Goal: Task Accomplishment & Management: Contribute content

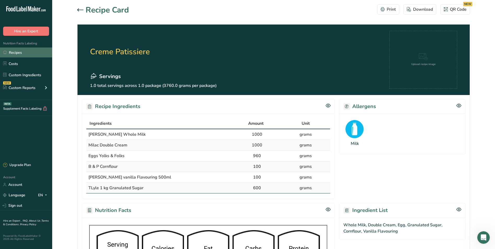
click at [18, 50] on link "Recipes" at bounding box center [26, 53] width 52 height 10
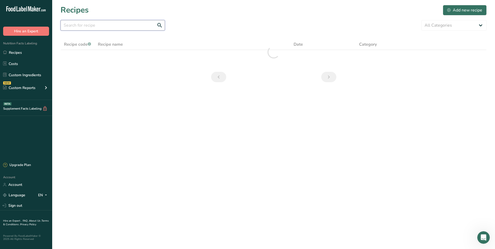
click at [131, 23] on input "text" at bounding box center [113, 25] width 104 height 10
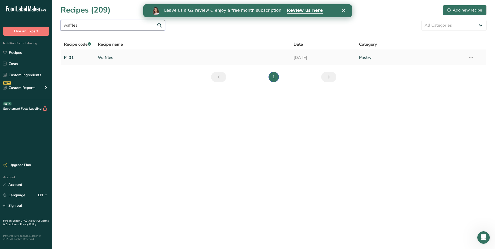
type input "waffles"
click at [110, 55] on link "Waffles" at bounding box center [193, 57] width 190 height 11
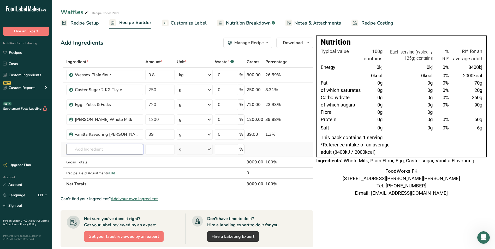
click at [108, 151] on input "text" at bounding box center [104, 149] width 77 height 10
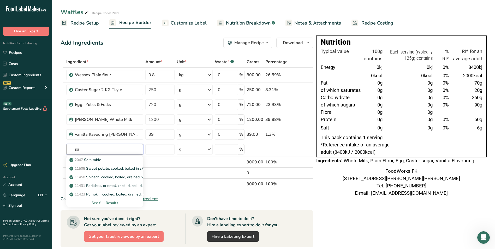
type input "s"
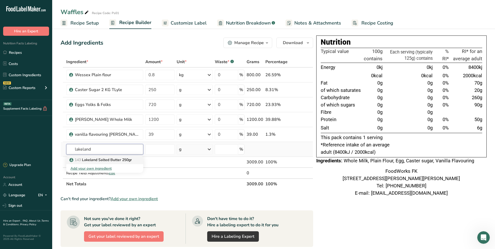
type input "lakeland"
click at [121, 160] on p "143 Lakeland [GEOGRAPHIC_DATA] 250gr" at bounding box center [100, 159] width 61 height 5
type input "Lakeland Salted Butter 250gr"
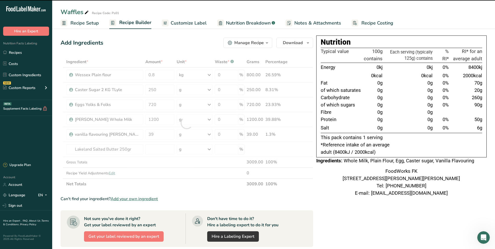
type input "0"
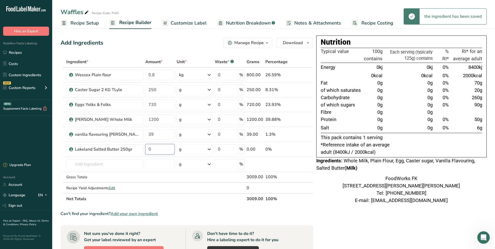
click at [156, 150] on input "0" at bounding box center [159, 149] width 29 height 10
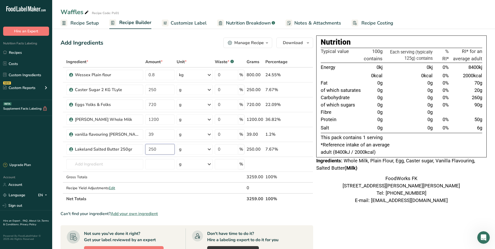
type input "250"
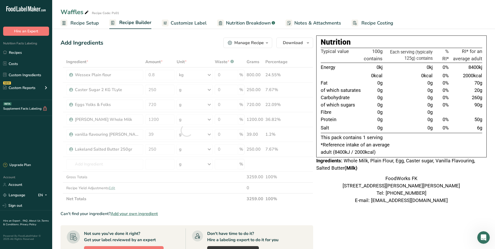
click at [348, 202] on div "FoodWorks FK [STREET_ADDRESS][PERSON_NAME][PERSON_NAME] Tel: [PHONE_NUMBER] E-m…" at bounding box center [401, 189] width 170 height 29
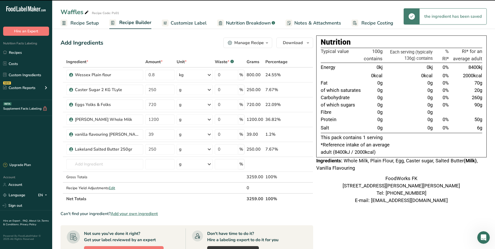
click at [268, 45] on icon "button" at bounding box center [267, 43] width 4 height 7
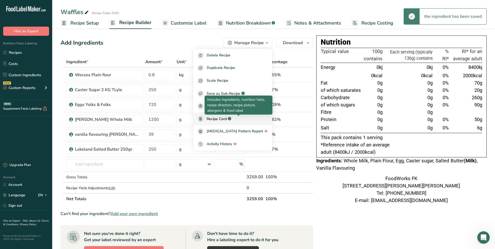
click at [231, 120] on icon ".a-a{fill:#347362;}.b-a{fill:#fff;}" at bounding box center [229, 118] width 3 height 3
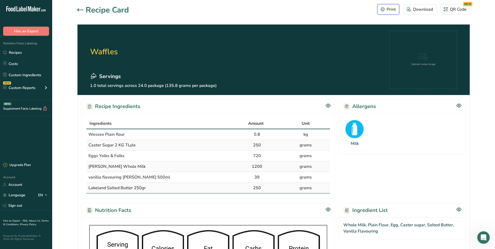
click at [383, 9] on icon "button" at bounding box center [383, 9] width 4 height 4
click at [23, 52] on link "Recipes" at bounding box center [26, 53] width 52 height 10
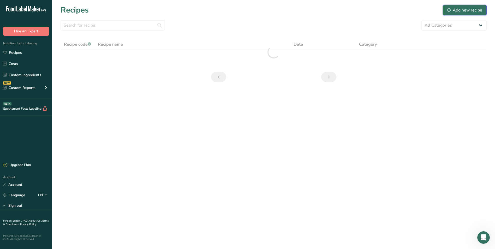
click at [458, 8] on div "Add new recipe" at bounding box center [464, 10] width 35 height 6
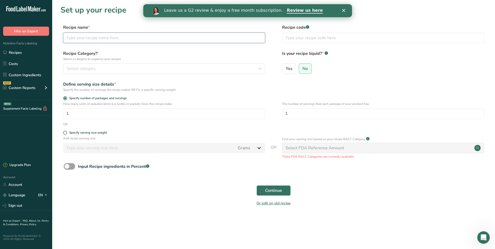
click at [139, 39] on input "text" at bounding box center [164, 38] width 202 height 10
click at [92, 35] on input "tooth fish pistaccio crust" at bounding box center [164, 38] width 202 height 10
type input "tooth fish pistachio crust"
click at [305, 40] on input "text" at bounding box center [383, 38] width 202 height 10
click at [337, 37] on input "text" at bounding box center [383, 38] width 202 height 10
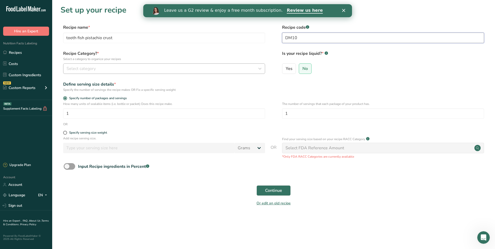
type input "DM10"
click at [261, 69] on icon "button" at bounding box center [260, 68] width 6 height 9
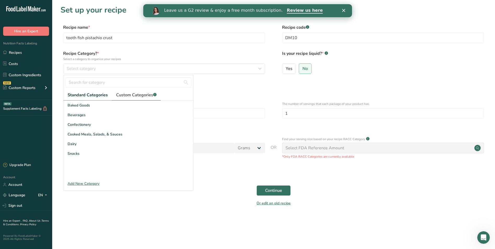
click at [135, 95] on span "Custom Categories .a-a{fill:#347362;}.b-a{fill:#fff;}" at bounding box center [136, 95] width 40 height 6
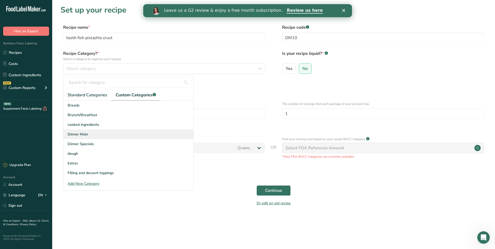
click at [87, 134] on span "Dinner Main" at bounding box center [78, 134] width 20 height 5
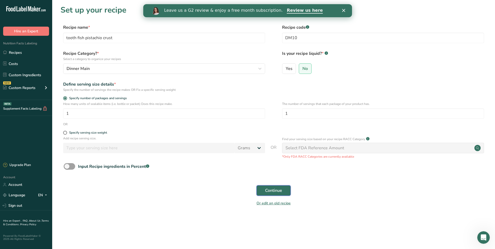
click at [280, 190] on span "Continue" at bounding box center [273, 190] width 17 height 6
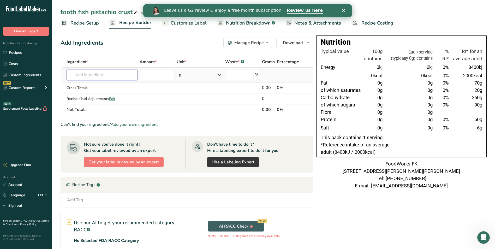
drag, startPoint x: 93, startPoint y: 78, endPoint x: 98, endPoint y: 79, distance: 4.7
click at [94, 79] on input "text" at bounding box center [102, 75] width 71 height 10
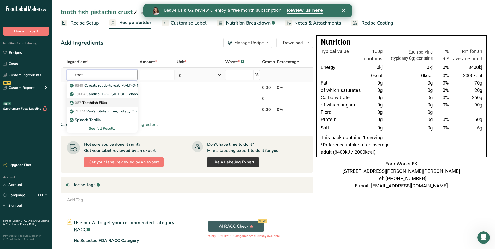
type input "toot"
click at [93, 106] on link "067 Toothfish Fillet" at bounding box center [102, 102] width 71 height 9
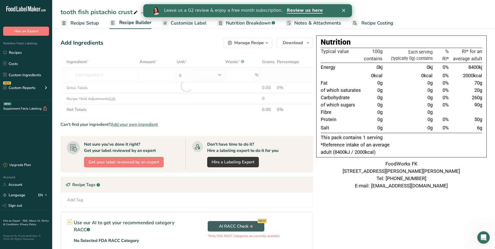
type input "Toothfish Fillet"
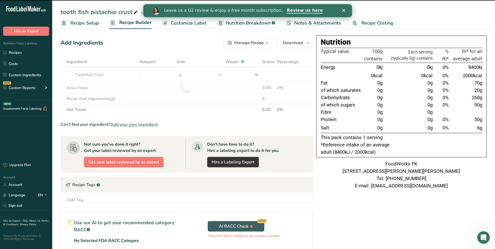
type input "0"
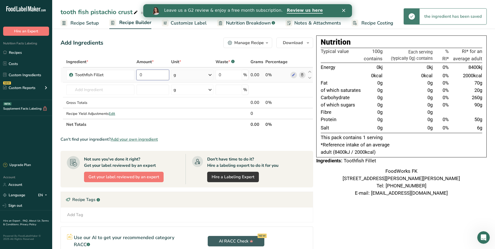
click at [153, 75] on input "0" at bounding box center [153, 75] width 33 height 10
click at [212, 73] on div "Ingredient * Amount * Unit * Waste * .a-a{fill:#347362;}.b-a{fill:#fff;} Grams …" at bounding box center [187, 93] width 253 height 74
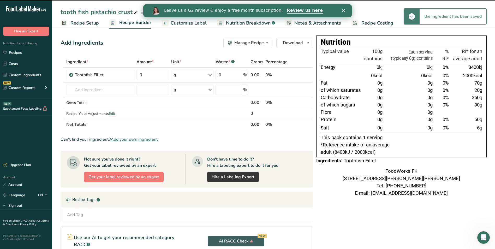
click at [212, 75] on icon at bounding box center [210, 74] width 6 height 9
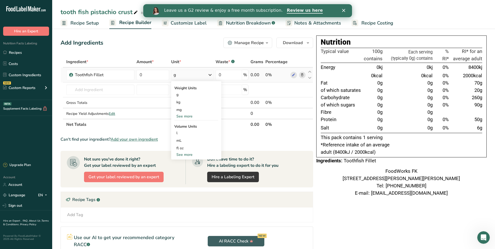
click at [188, 117] on div "See more" at bounding box center [196, 116] width 44 height 5
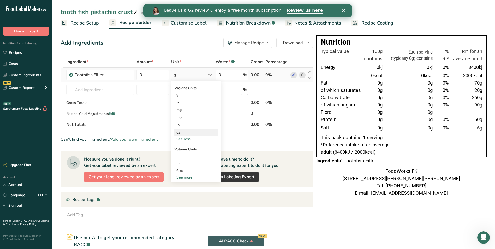
click at [187, 132] on div "oz" at bounding box center [196, 133] width 44 height 8
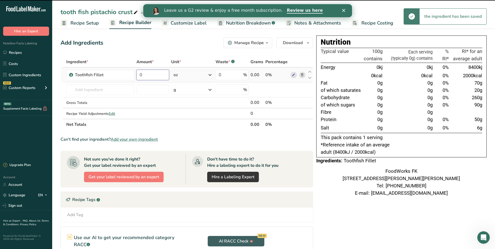
click at [159, 76] on input "0" at bounding box center [153, 75] width 33 height 10
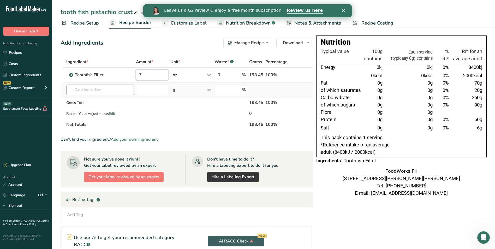
type input "7"
click at [87, 90] on div "Ingredient * Amount * Unit * Waste * .a-a{fill:#347362;}.b-a{fill:#fff;} Grams …" at bounding box center [187, 93] width 253 height 74
click at [159, 75] on input "7" at bounding box center [152, 75] width 32 height 10
type input "8"
click at [121, 88] on div "Ingredient * Amount * Unit * Waste * .a-a{fill:#347362;}.b-a{fill:#fff;} Grams …" at bounding box center [187, 93] width 253 height 74
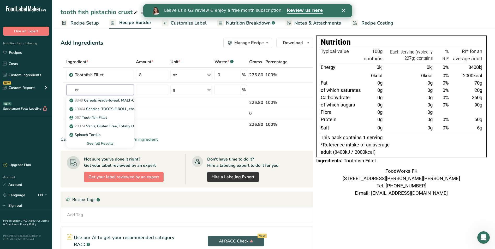
type input "e"
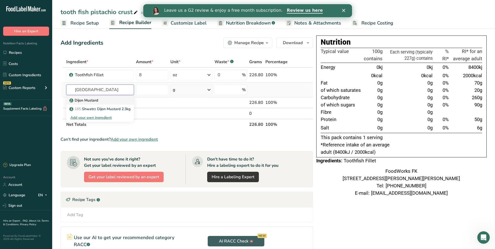
type input "[GEOGRAPHIC_DATA]"
click at [90, 98] on p "Dijon Mustard" at bounding box center [84, 100] width 28 height 5
type input "Dijon Mustard"
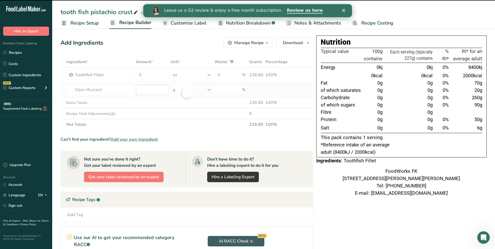
type input "0"
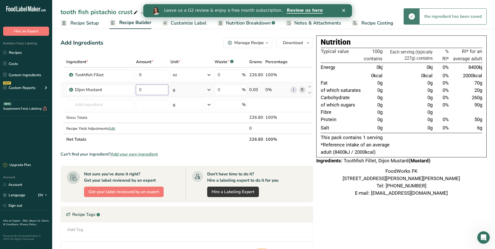
click at [147, 92] on input "0" at bounding box center [152, 90] width 32 height 10
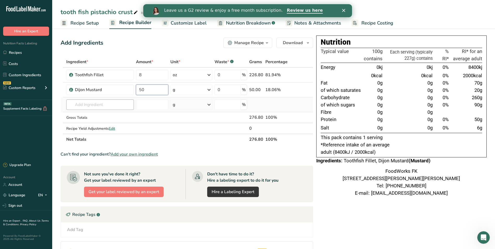
type input "50"
click at [110, 103] on div "Ingredient * Amount * Unit * Waste * .a-a{fill:#347362;}.b-a{fill:#fff;} Grams …" at bounding box center [187, 100] width 253 height 88
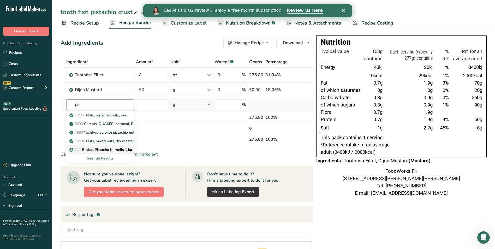
type input "pis"
click at [111, 151] on p "111 Brakes Pistacho Kernells 1 kg" at bounding box center [101, 149] width 62 height 5
type input "Brakes Pistacho Kernells 1 kg"
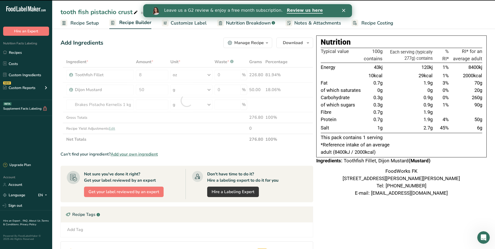
type input "0"
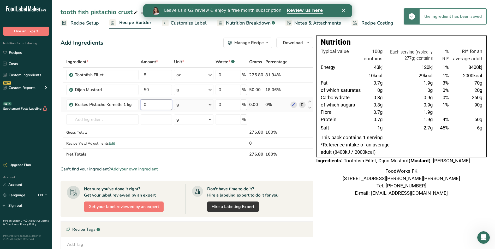
click at [150, 103] on input "0" at bounding box center [156, 104] width 31 height 10
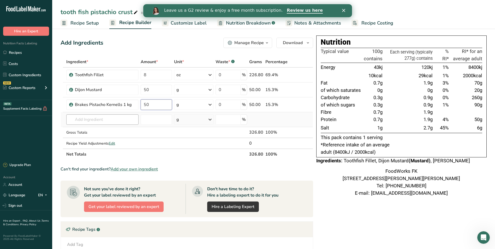
type input "50"
click at [119, 118] on div "Ingredient * Amount * Unit * Waste * .a-a{fill:#347362;}.b-a{fill:#fff;} Grams …" at bounding box center [187, 107] width 253 height 103
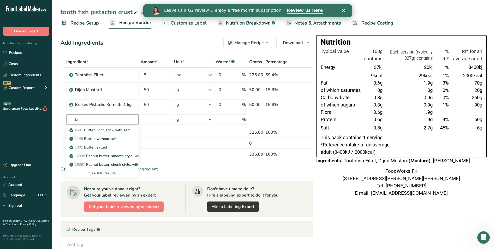
type input "b"
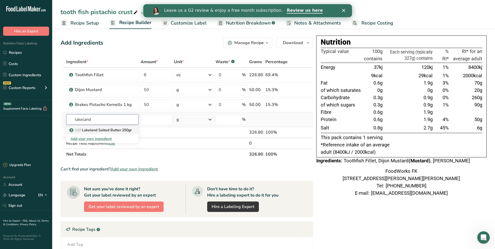
type input "lakeland"
click at [126, 130] on p "143 Lakeland [GEOGRAPHIC_DATA] 250gr" at bounding box center [100, 129] width 61 height 5
type input "Lakeland Salted Butter 250gr"
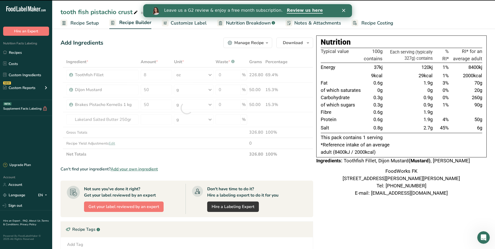
type input "0"
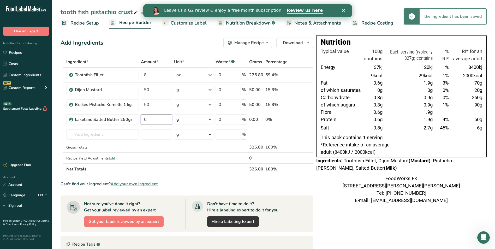
click at [151, 120] on input "0" at bounding box center [156, 119] width 31 height 10
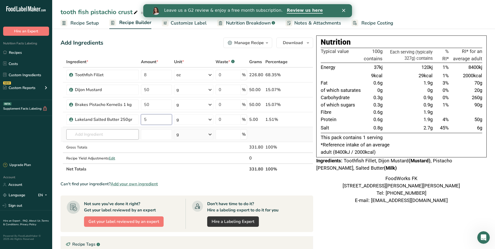
type input "5"
click at [127, 136] on div "Ingredient * Amount * Unit * Waste * .a-a{fill:#347362;}.b-a{fill:#fff;} Grams …" at bounding box center [187, 115] width 253 height 118
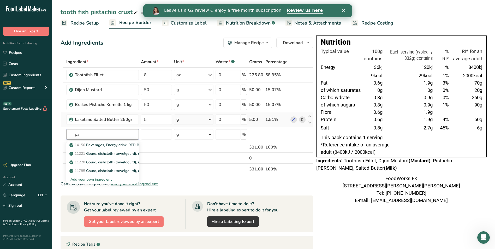
type input "p"
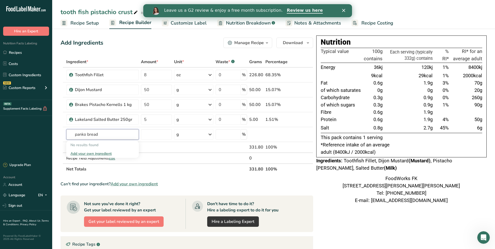
type input "panko bread"
click at [109, 136] on input "text" at bounding box center [102, 134] width 73 height 10
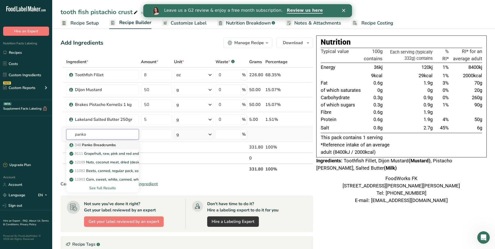
type input "panko"
click at [114, 144] on p "348 Panko Breadcrumbs" at bounding box center [92, 144] width 45 height 5
type input "Panko Breadcrumbs"
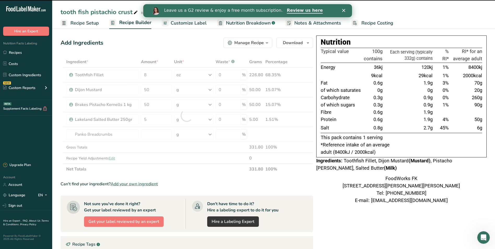
type input "0"
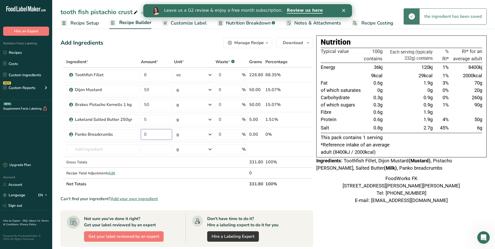
click at [151, 132] on input "0" at bounding box center [156, 134] width 31 height 10
type input "20"
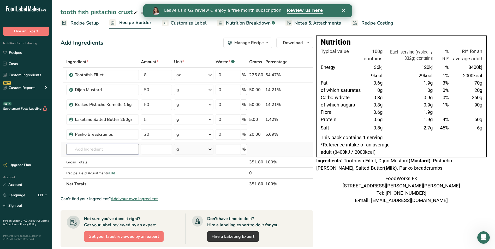
click at [103, 150] on div "Ingredient * Amount * Unit * Waste * .a-a{fill:#347362;}.b-a{fill:#fff;} Grams …" at bounding box center [187, 122] width 253 height 133
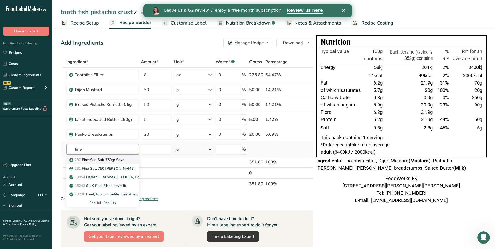
type input "fine"
click at [115, 159] on p "237 Fine Sea Salt 750gr Saxa" at bounding box center [97, 159] width 54 height 5
type input "Fine Sea Salt 750gr Saxa"
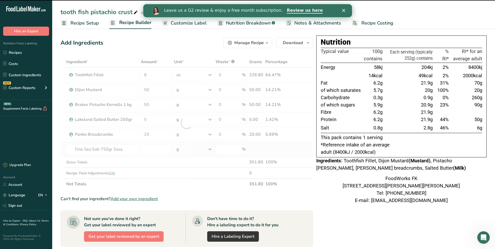
type input "0"
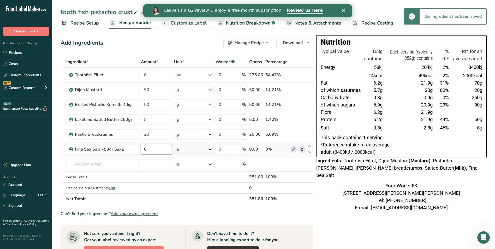
click at [151, 150] on input "0" at bounding box center [156, 149] width 31 height 10
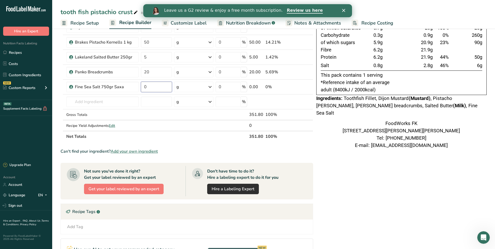
scroll to position [62, 0]
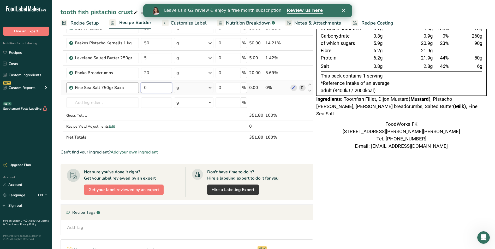
drag, startPoint x: 160, startPoint y: 85, endPoint x: 121, endPoint y: 85, distance: 38.9
click at [135, 85] on tr "Fine Sea Salt 750gr Saxa 0 g Weight Units g kg mg See more Volume Units l Volum…" at bounding box center [187, 87] width 252 height 15
click at [154, 83] on input "4" at bounding box center [156, 87] width 31 height 10
drag, startPoint x: 151, startPoint y: 87, endPoint x: 130, endPoint y: 83, distance: 20.6
click at [130, 83] on tr "Fine Sea Salt 750gr Saxa 4 g Weight Units g kg mg See more Volume Units l Volum…" at bounding box center [187, 87] width 252 height 15
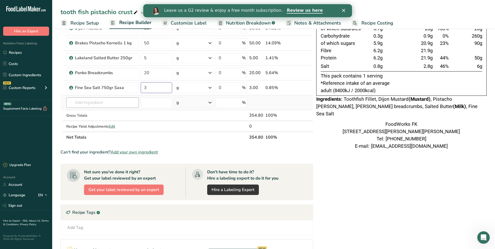
type input "3"
click at [133, 103] on div "Ingredient * Amount * Unit * Waste * .a-a{fill:#347362;}.b-a{fill:#fff;} Grams …" at bounding box center [187, 69] width 253 height 148
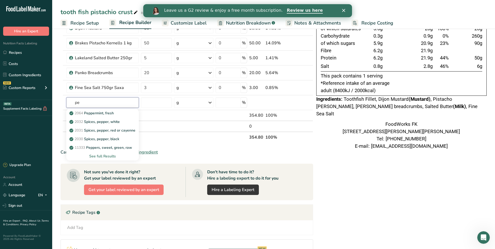
type input "p"
type input "b"
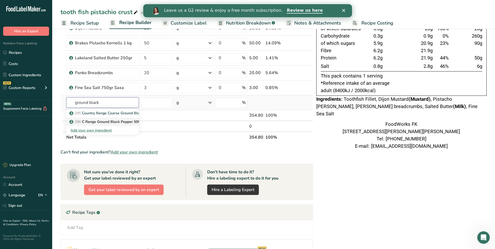
type input "ground black"
click at [127, 122] on p "286 C Range Ground Black Pepper 500gr" at bounding box center [106, 121] width 73 height 5
type input "C Range Ground Black Pepper 500gr"
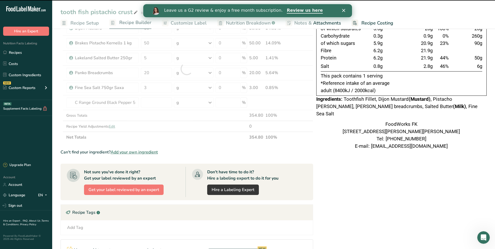
type input "0"
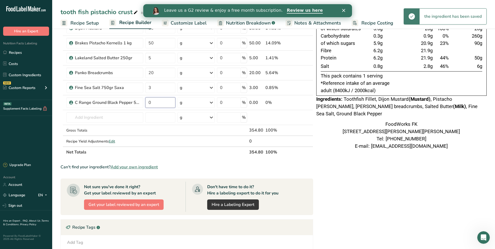
click at [162, 104] on input "0" at bounding box center [160, 102] width 30 height 10
type input "3"
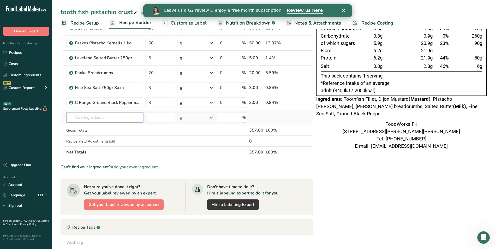
click at [112, 118] on div "Ingredient * Amount * Unit * Waste * .a-a{fill:#347362;}.b-a{fill:#fff;} Grams …" at bounding box center [187, 76] width 253 height 163
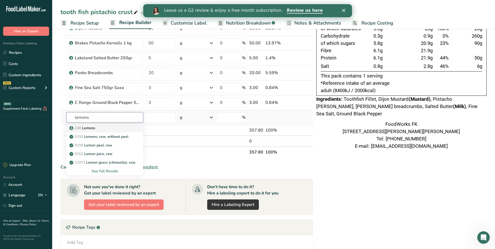
type input "lemons"
click at [102, 125] on link "248 Lemons" at bounding box center [104, 128] width 77 height 9
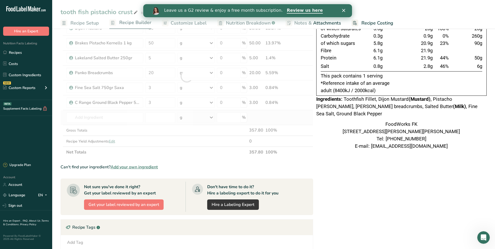
type input "Lemons"
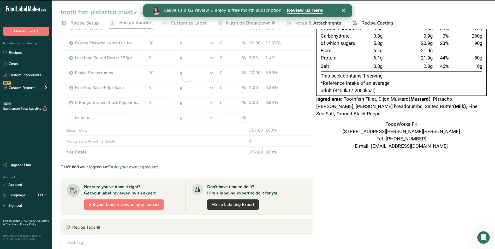
type input "0"
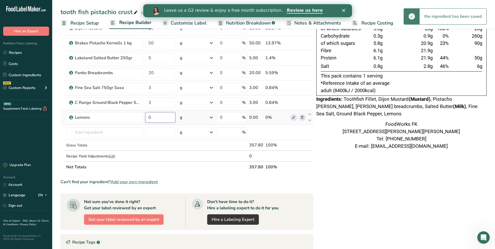
click at [154, 115] on input "0" at bounding box center [160, 117] width 30 height 10
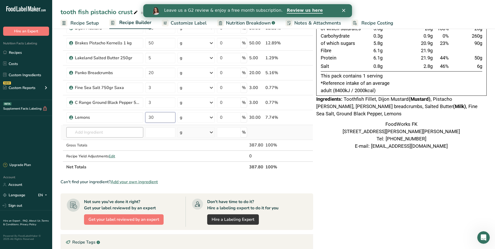
type input "30"
click at [113, 137] on div "Ingredient * Amount * Unit * Waste * .a-a{fill:#347362;}.b-a{fill:#fff;} Grams …" at bounding box center [187, 84] width 253 height 178
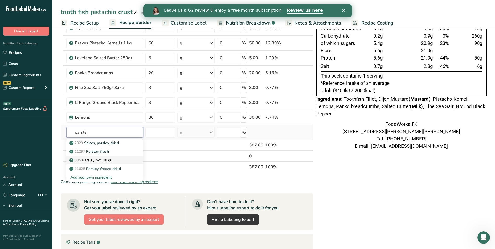
type input "parsle"
click at [90, 160] on p "305 Parsley pkt 100gr" at bounding box center [90, 159] width 41 height 5
type input "Parsley pkt 100gr"
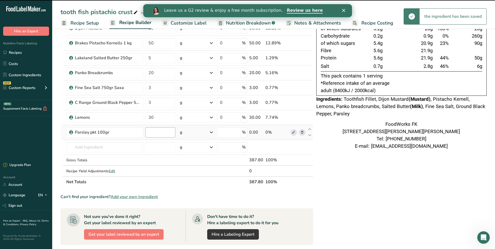
type input "0"
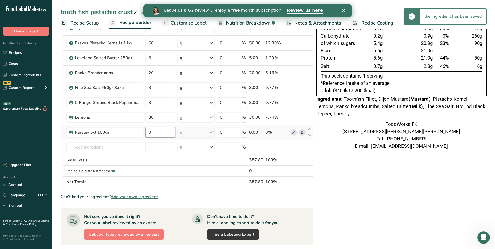
click at [158, 132] on input "0" at bounding box center [160, 132] width 30 height 10
type input "4"
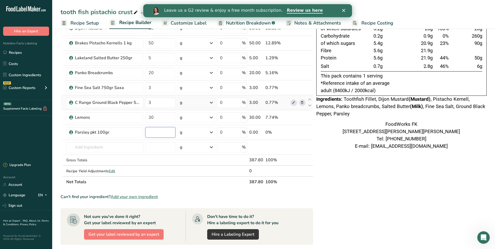
type input "4"
type input "5"
click at [125, 145] on div "Ingredient * Amount * Unit * Waste * .a-a{fill:#347362;}.b-a{fill:#fff;} Grams …" at bounding box center [187, 91] width 253 height 193
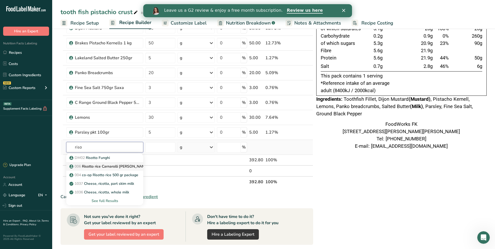
type input "riso"
click at [130, 167] on p "006 Risotto rice Carnarolli [PERSON_NAME] 500gr" at bounding box center [114, 166] width 89 height 5
type input "Risotto rice Carnarolli [PERSON_NAME] 500gr"
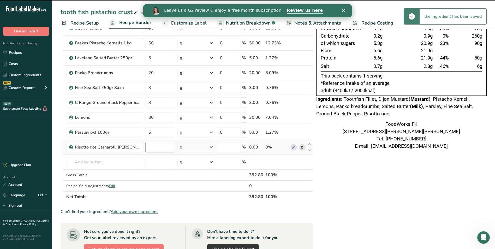
type input "0"
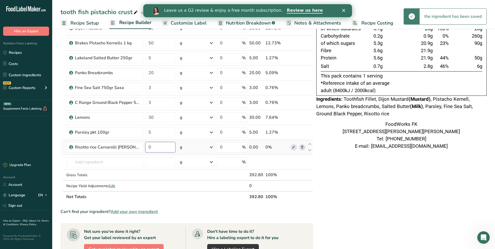
click at [157, 147] on input "0" at bounding box center [160, 147] width 30 height 10
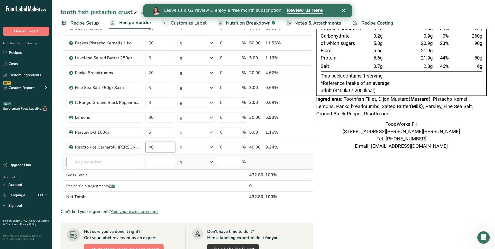
type input "40"
click at [130, 161] on div "Ingredient * Amount * Unit * Waste * .a-a{fill:#347362;}.b-a{fill:#fff;} Grams …" at bounding box center [187, 99] width 253 height 208
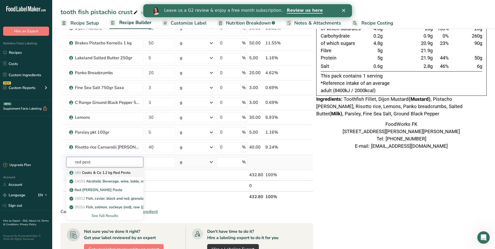
type input "red pest"
click at [97, 173] on p "184 Cooks & Co 1.2 kg Red Pesto" at bounding box center [100, 172] width 60 height 5
type input "Cooks & Co 1.2 kg Red Pesto"
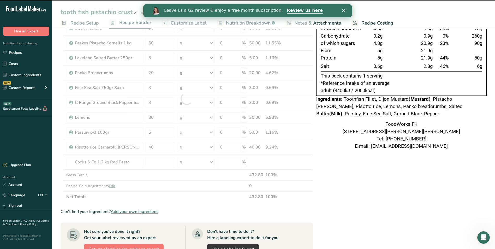
type input "0"
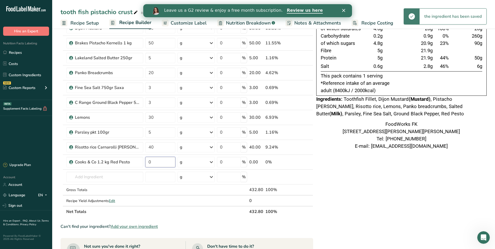
click at [154, 162] on input "0" at bounding box center [160, 162] width 30 height 10
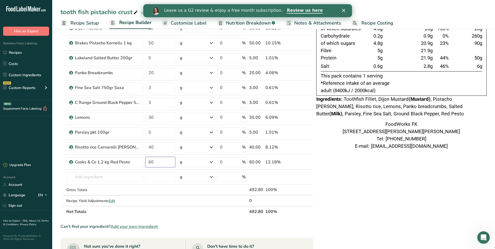
type input "60"
click at [335, 150] on div "FoodWorks FK [STREET_ADDRESS][PERSON_NAME][PERSON_NAME] Tel: [PHONE_NUMBER] E-m…" at bounding box center [401, 135] width 170 height 29
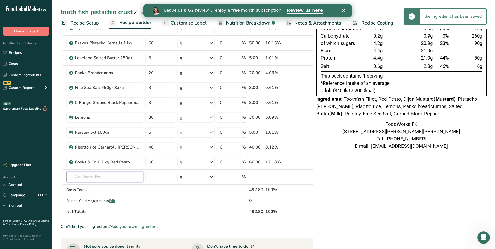
click at [122, 177] on input "text" at bounding box center [104, 177] width 77 height 10
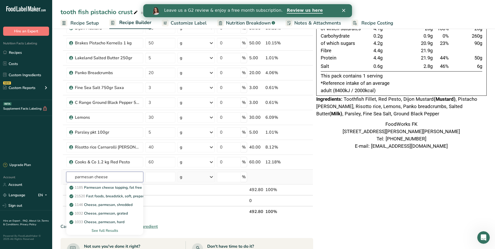
type input "parmesan cheese"
click at [117, 230] on div "See full Results" at bounding box center [104, 230] width 69 height 5
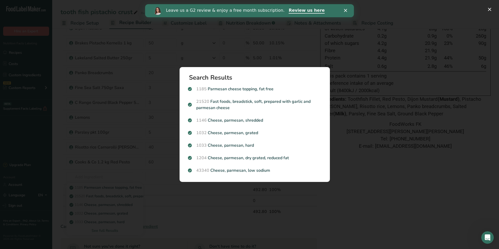
click at [221, 220] on div "Search results modal" at bounding box center [249, 124] width 499 height 249
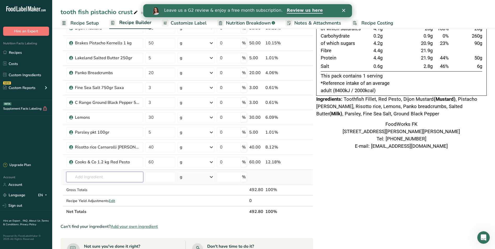
click at [103, 178] on input "text" at bounding box center [104, 177] width 77 height 10
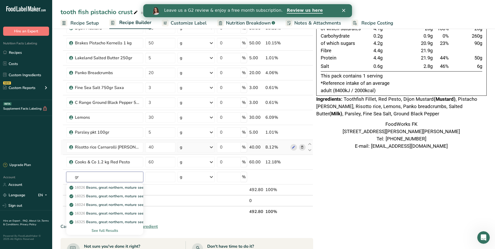
type input "g"
type input "parmesano"
click at [114, 187] on p "322 Parmessano Grana padano" at bounding box center [98, 187] width 57 height 5
type input "Parmessano Grana padano"
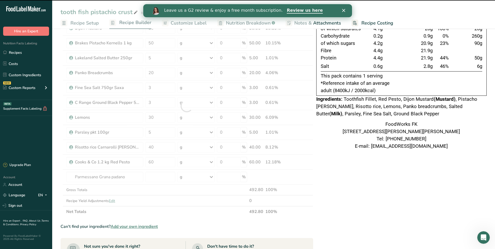
type input "0"
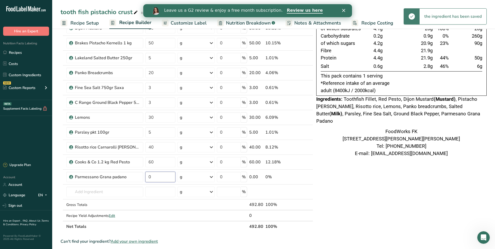
click at [157, 176] on input "0" at bounding box center [160, 177] width 30 height 10
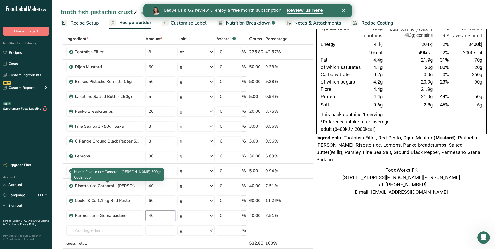
scroll to position [9, 0]
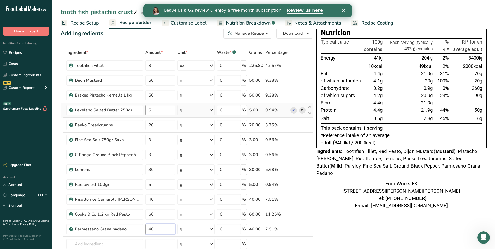
type input "40"
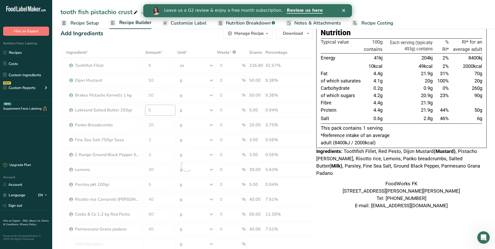
drag, startPoint x: 157, startPoint y: 108, endPoint x: 146, endPoint y: 108, distance: 11.0
click at [146, 108] on div "Ingredient * Amount * Unit * Waste * .a-a{fill:#347362;}.b-a{fill:#fff;} Grams …" at bounding box center [187, 165] width 253 height 237
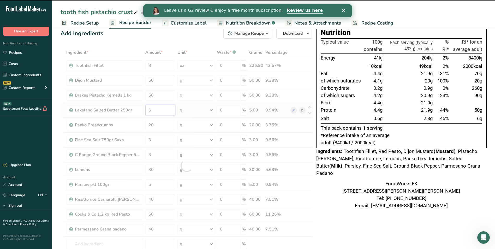
click at [154, 108] on input "5" at bounding box center [160, 110] width 30 height 10
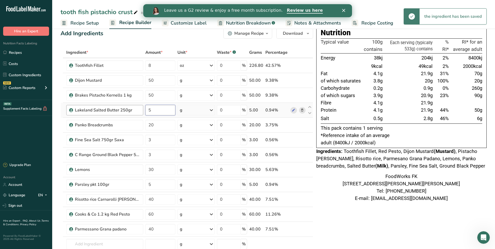
drag, startPoint x: 155, startPoint y: 109, endPoint x: 112, endPoint y: 105, distance: 43.3
click at [123, 106] on tr "Lakeland Salted Butter 250gr 5 g Weight Units g kg mg See more Volume Units l V…" at bounding box center [187, 110] width 252 height 15
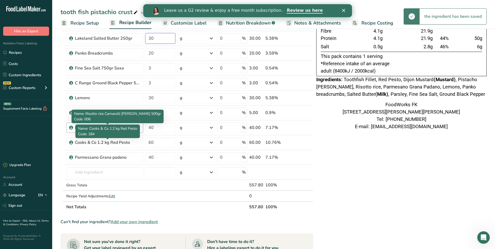
scroll to position [114, 0]
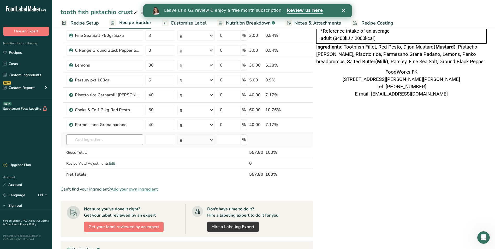
type input "30"
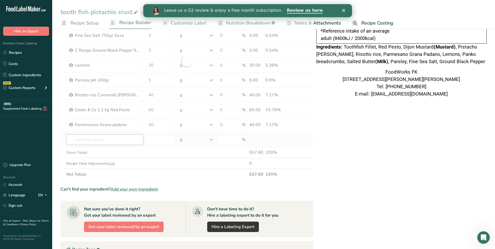
click at [111, 141] on div "Ingredient * Amount * Unit * Waste * .a-a{fill:#347362;}.b-a{fill:#fff;} Grams …" at bounding box center [187, 61] width 253 height 237
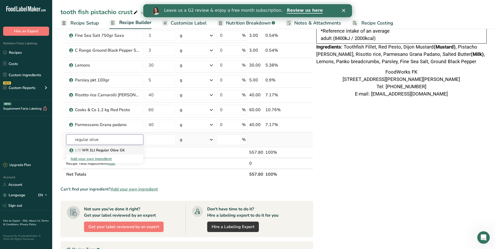
type input "regular olive"
click at [126, 149] on div "178 WR 1Lt Regular Olive Oil" at bounding box center [100, 149] width 60 height 5
type input "WR 1Lt Regular Olive Oil"
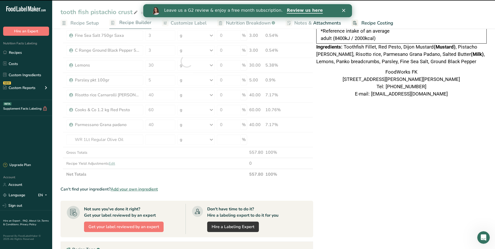
type input "0"
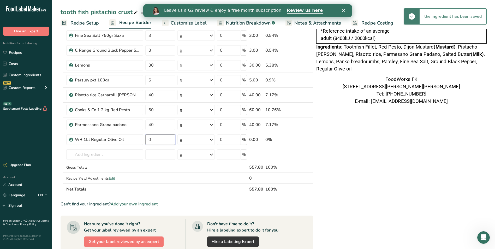
click at [156, 138] on input "0" at bounding box center [160, 139] width 30 height 10
type input "10"
click at [125, 150] on div "Ingredient * Amount * Unit * Waste * .a-a{fill:#347362;}.b-a{fill:#fff;} Grams …" at bounding box center [187, 69] width 253 height 252
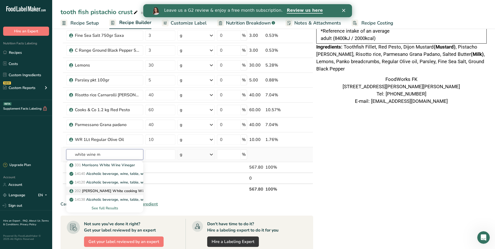
type input "white wine m"
click at [127, 191] on p "202 [PERSON_NAME] White cooking Wine 3 LT" at bounding box center [112, 190] width 85 height 5
type input "[PERSON_NAME] White cooking Wine 3 LT"
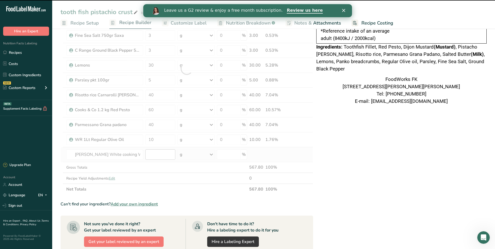
type input "0"
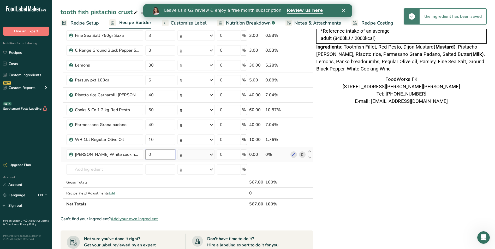
click at [158, 155] on input "0" at bounding box center [160, 154] width 30 height 10
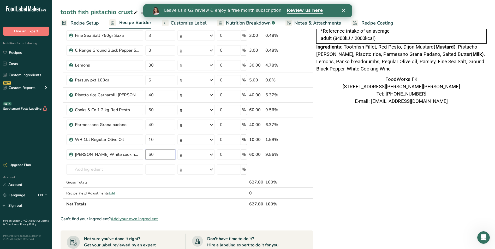
type input "60"
click at [352, 171] on div "Nutrition Typical value 100g contains Each serving (typically 568g) contains % …" at bounding box center [401, 154] width 170 height 464
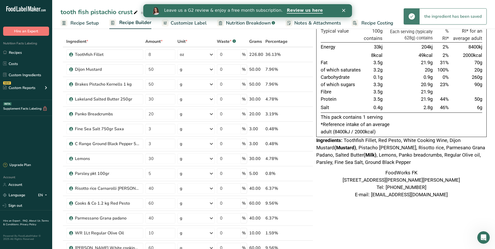
scroll to position [0, 0]
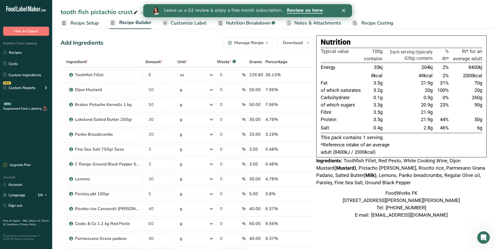
click at [365, 23] on span "Recipe Costing" at bounding box center [378, 23] width 32 height 7
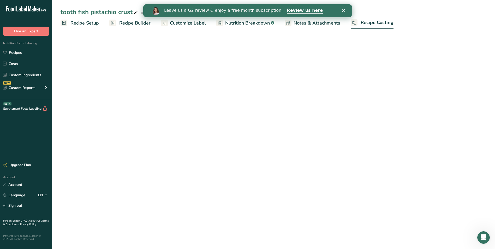
select select "1"
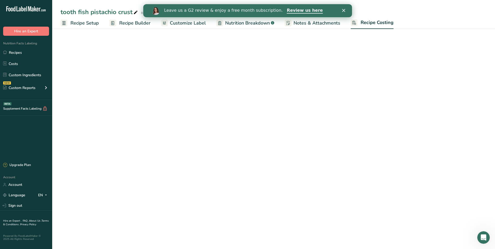
select select "1"
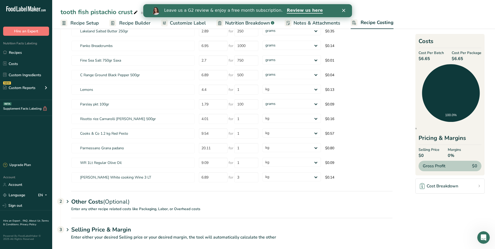
scroll to position [97, 0]
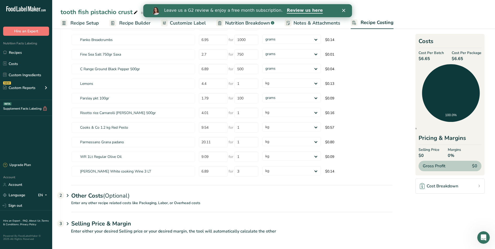
click at [95, 222] on h1 "Selling Price & Margin" at bounding box center [231, 224] width 321 height 9
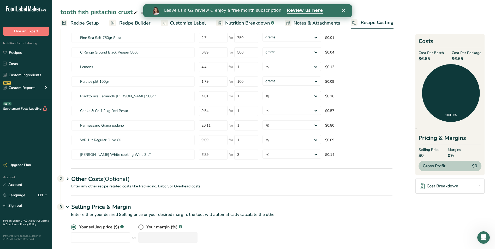
scroll to position [122, 0]
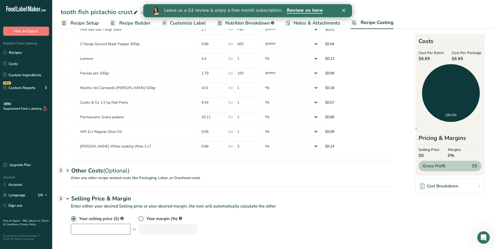
click at [120, 226] on input "number" at bounding box center [100, 229] width 59 height 10
click at [103, 224] on input "number" at bounding box center [100, 229] width 59 height 10
type input "18.95"
click at [236, 222] on div "Your selling price ($) .a-a{fill:#347362;}.b-a{fill:#fff;} 18.95 or Your margin…" at bounding box center [232, 225] width 322 height 19
drag, startPoint x: 448, startPoint y: 154, endPoint x: 477, endPoint y: 154, distance: 29.5
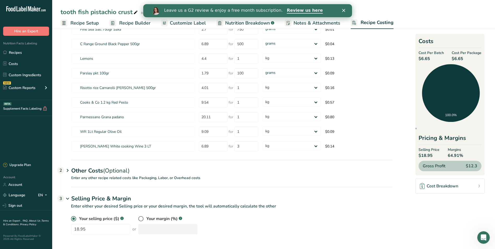
click at [477, 154] on div "Selling Price $18.95 Margins 64.91%" at bounding box center [450, 153] width 63 height 12
drag, startPoint x: 468, startPoint y: 58, endPoint x: 445, endPoint y: 57, distance: 22.5
click at [445, 57] on div "Cost Per Batch $6.65 Cost Per Package $6.65" at bounding box center [450, 56] width 63 height 12
drag, startPoint x: 445, startPoint y: 57, endPoint x: 493, endPoint y: 63, distance: 47.6
click at [493, 63] on section "Download Ingredient Costs 1 Enter the total price you pay for each ingredient I…" at bounding box center [273, 77] width 443 height 344
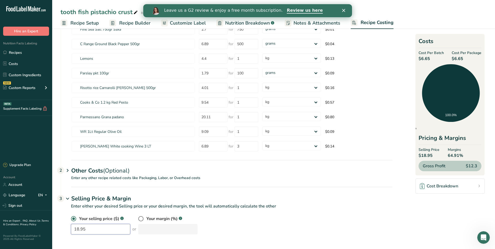
click at [115, 230] on input "18.95" at bounding box center [100, 229] width 59 height 10
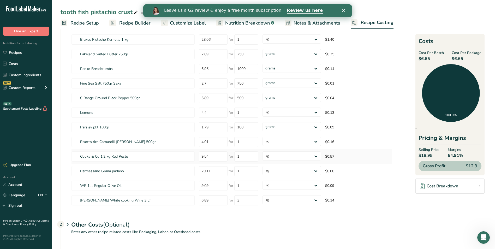
scroll to position [0, 0]
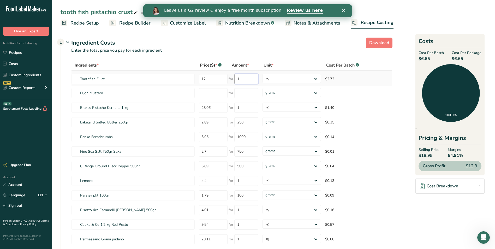
drag, startPoint x: 242, startPoint y: 80, endPoint x: 233, endPoint y: 79, distance: 8.9
click at [233, 79] on div "for 1" at bounding box center [244, 79] width 30 height 10
click at [142, 21] on span "Recipe Builder" at bounding box center [134, 23] width 31 height 7
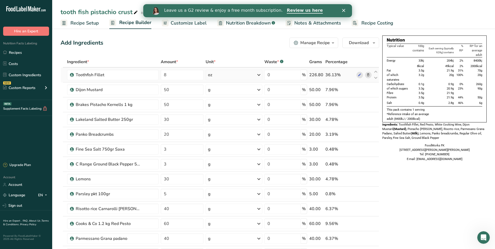
click at [258, 73] on icon at bounding box center [259, 74] width 6 height 9
click at [217, 96] on div "g" at bounding box center [231, 95] width 44 height 8
drag, startPoint x: 179, startPoint y: 74, endPoint x: 155, endPoint y: 71, distance: 24.4
click at [155, 71] on tr "Toothfish Fillet 8 g Weight Units g kg mg See more Volume Units l Volume units …" at bounding box center [220, 75] width 318 height 15
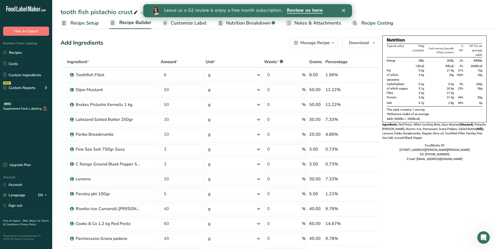
click at [345, 10] on icon "Close" at bounding box center [343, 10] width 3 height 3
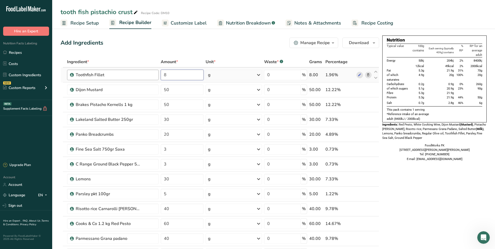
drag, startPoint x: 185, startPoint y: 74, endPoint x: 134, endPoint y: 75, distance: 50.4
click at [135, 75] on tr "Toothfish Fillet 8 g Weight Units g kg mg See more Volume Units l Volume units …" at bounding box center [220, 75] width 318 height 15
click at [259, 74] on div "Ingredient * Amount * Unit * Waste * .a-a{fill:#347362;}.b-a{fill:#fff;} Grams …" at bounding box center [220, 189] width 319 height 267
click at [259, 74] on icon at bounding box center [259, 74] width 6 height 9
click at [228, 115] on div "See more" at bounding box center [231, 116] width 44 height 5
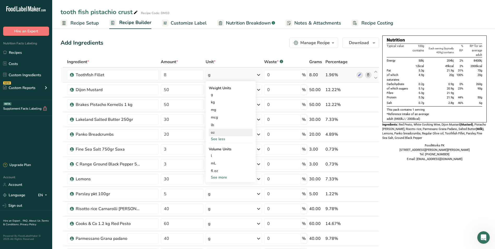
click at [218, 133] on div "oz" at bounding box center [231, 133] width 44 height 8
click at [385, 21] on span "Recipe Costing" at bounding box center [378, 23] width 32 height 7
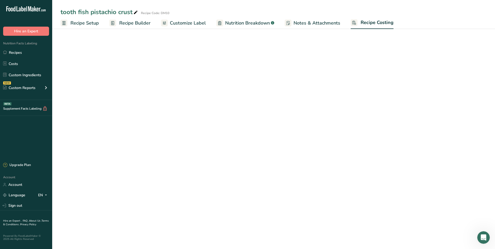
select select "1"
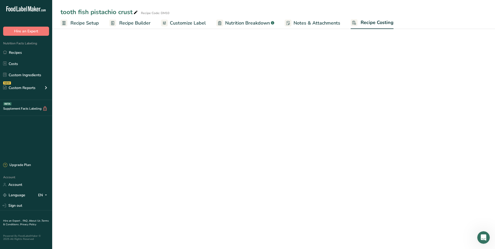
select select "1"
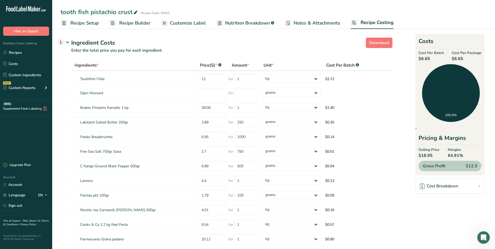
drag, startPoint x: 422, startPoint y: 58, endPoint x: 434, endPoint y: 56, distance: 12.9
click at [434, 56] on span "$6.65" at bounding box center [431, 59] width 25 height 6
drag, startPoint x: 422, startPoint y: 155, endPoint x: 439, endPoint y: 154, distance: 17.0
click at [439, 154] on span "$18.95" at bounding box center [429, 155] width 21 height 6
drag, startPoint x: 439, startPoint y: 154, endPoint x: 470, endPoint y: 154, distance: 31.6
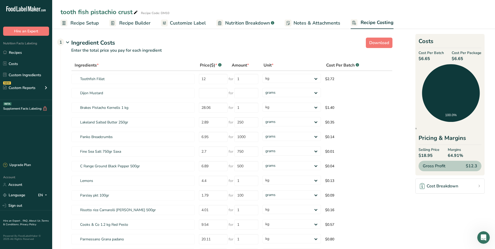
click at [470, 154] on div "Selling Price $18.95 Margins 64.91%" at bounding box center [450, 153] width 63 height 12
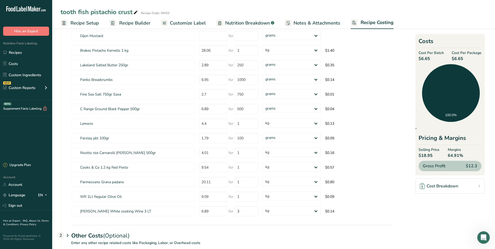
scroll to position [78, 0]
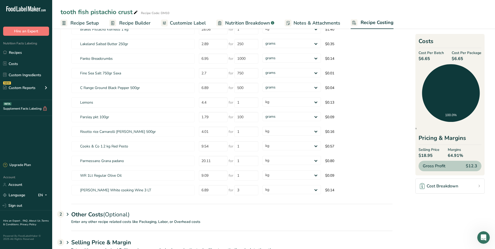
click at [125, 24] on span "Recipe Builder" at bounding box center [134, 23] width 31 height 7
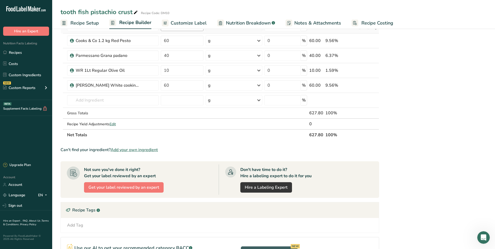
scroll to position [183, 0]
drag, startPoint x: 186, startPoint y: 58, endPoint x: 161, endPoint y: 56, distance: 25.9
click at [161, 56] on td "40" at bounding box center [182, 56] width 45 height 15
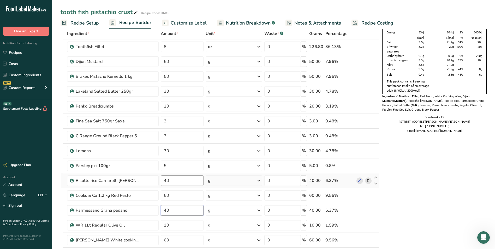
scroll to position [26, 0]
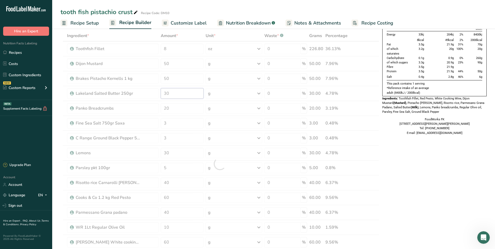
drag, startPoint x: 174, startPoint y: 95, endPoint x: 158, endPoint y: 91, distance: 16.1
click at [158, 91] on div "Ingredient * Amount * Unit * Waste * .a-a{fill:#347362;}.b-a{fill:#fff;} Grams …" at bounding box center [220, 163] width 319 height 267
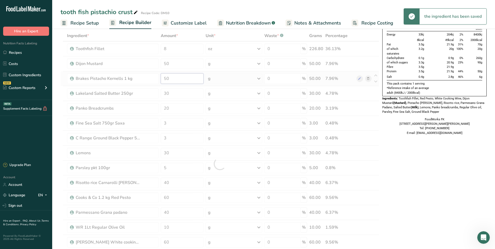
click at [173, 80] on div "Ingredient * Amount * Unit * Waste * .a-a{fill:#347362;}.b-a{fill:#fff;} Grams …" at bounding box center [220, 163] width 319 height 267
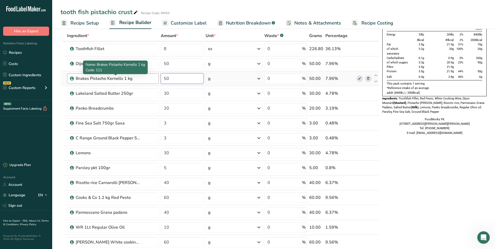
drag, startPoint x: 178, startPoint y: 78, endPoint x: 121, endPoint y: 75, distance: 56.7
click at [123, 75] on tr "Brakes Pistacho Kernells 1 kg 50 g Weight Units g kg mg See more Volume Units l…" at bounding box center [220, 78] width 318 height 15
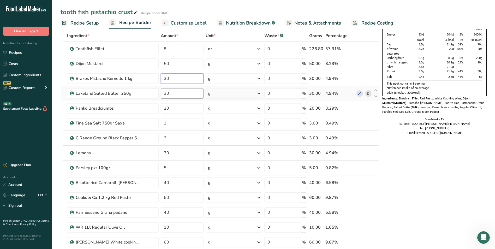
type input "30"
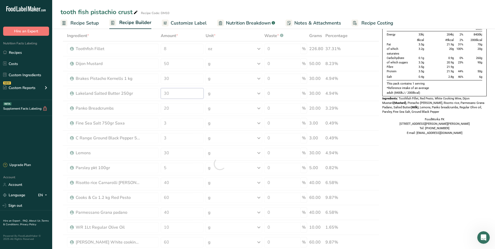
drag, startPoint x: 175, startPoint y: 93, endPoint x: 152, endPoint y: 93, distance: 22.7
click at [152, 93] on div "Ingredient * Amount * Unit * Waste * .a-a{fill:#347362;}.b-a{fill:#fff;} Grams …" at bounding box center [220, 163] width 319 height 267
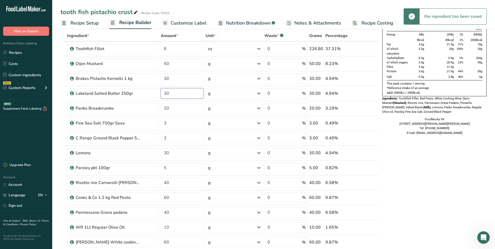
type input "3"
type input "50"
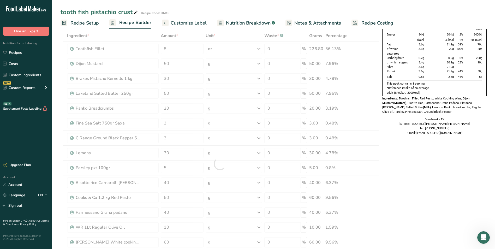
click at [380, 19] on link "Recipe Costing" at bounding box center [373, 23] width 42 height 12
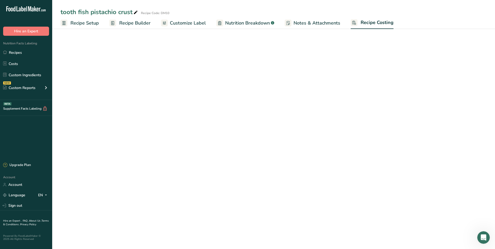
select select "1"
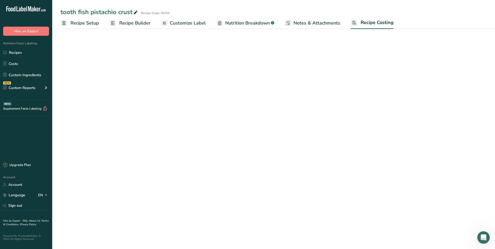
select select "1"
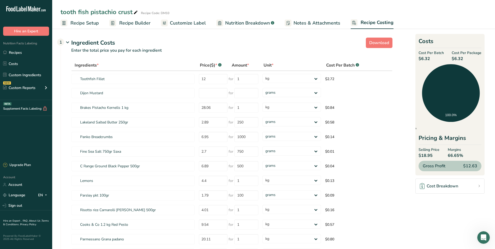
drag, startPoint x: 447, startPoint y: 156, endPoint x: 466, endPoint y: 154, distance: 19.4
click at [466, 154] on div "Selling Price $18.95 Margins 66.65%" at bounding box center [450, 153] width 63 height 12
click at [134, 22] on span "Recipe Builder" at bounding box center [134, 23] width 31 height 7
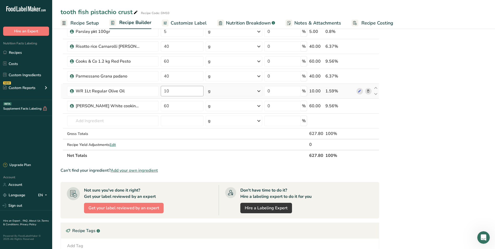
scroll to position [131, 0]
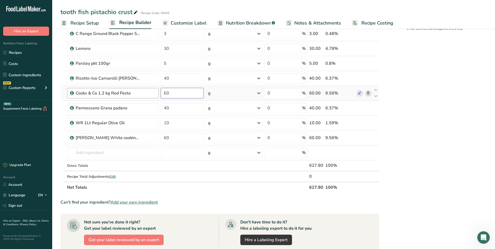
drag, startPoint x: 174, startPoint y: 92, endPoint x: 132, endPoint y: 93, distance: 41.5
click at [151, 93] on tr "Cooks & Co 1.2 kg Red Pesto 60 g Weight Units g kg mg See more Volume Units l V…" at bounding box center [220, 93] width 318 height 15
type input "50"
click at [429, 131] on div "Nutrition Typical value 100g contains Each serving (typically 628g) contains % …" at bounding box center [434, 134] width 104 height 459
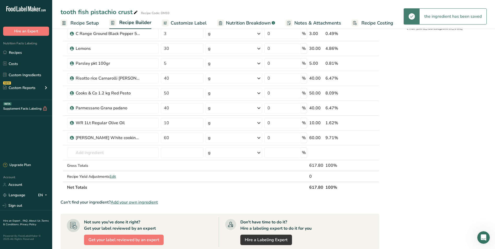
click at [383, 24] on span "Recipe Costing" at bounding box center [378, 23] width 32 height 7
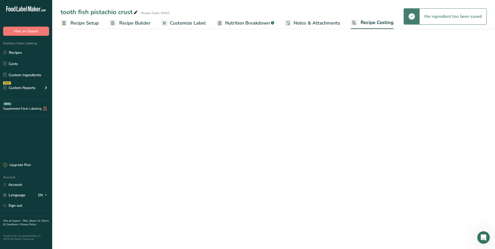
select select "1"
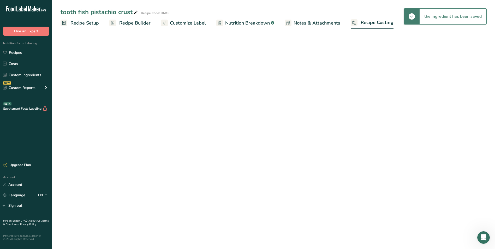
select select "1"
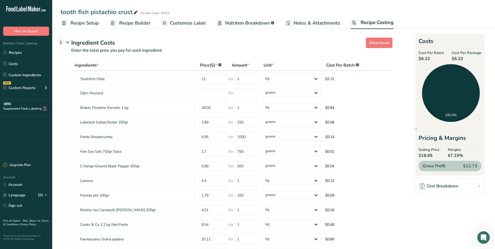
click at [134, 23] on span "Recipe Builder" at bounding box center [134, 23] width 31 height 7
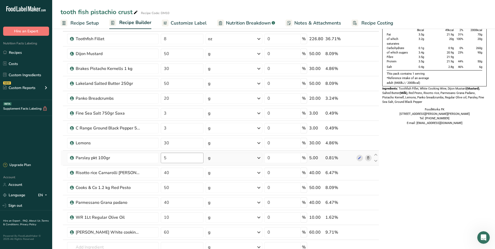
scroll to position [52, 0]
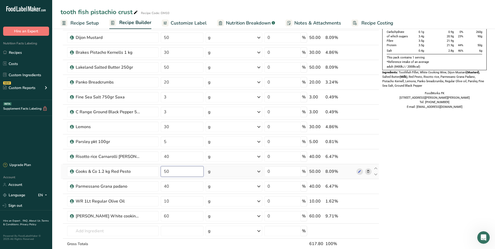
drag, startPoint x: 174, startPoint y: 169, endPoint x: 161, endPoint y: 164, distance: 14.3
click at [161, 164] on td "50" at bounding box center [182, 171] width 45 height 15
type input "40"
click at [424, 199] on div "Nutrition Typical value 100g contains Each serving (typically 618g) contains % …" at bounding box center [434, 212] width 104 height 459
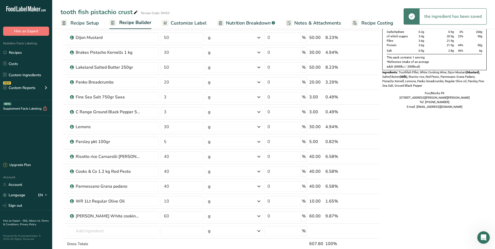
click at [371, 23] on span "Recipe Costing" at bounding box center [378, 23] width 32 height 7
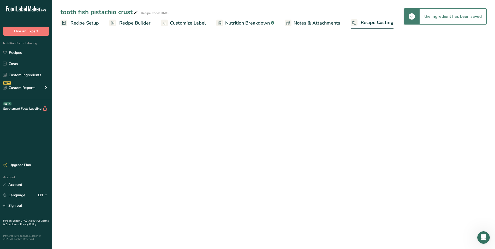
select select "1"
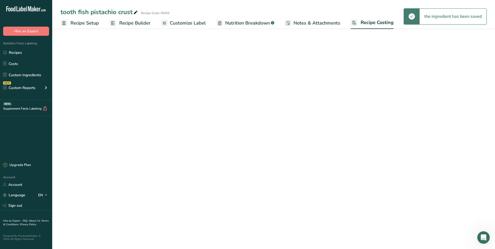
select select "1"
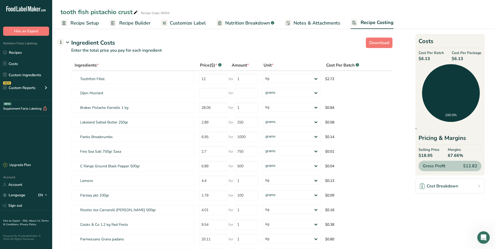
drag, startPoint x: 421, startPoint y: 154, endPoint x: 467, endPoint y: 158, distance: 46.6
click at [467, 158] on div "Selling Price $18.95 Margins 67.66%" at bounding box center [450, 153] width 63 height 12
drag, startPoint x: 467, startPoint y: 158, endPoint x: 447, endPoint y: 154, distance: 20.2
click at [447, 154] on div "Selling Price $18.95 Margins 67.66%" at bounding box center [450, 153] width 63 height 12
drag, startPoint x: 448, startPoint y: 154, endPoint x: 464, endPoint y: 155, distance: 16.0
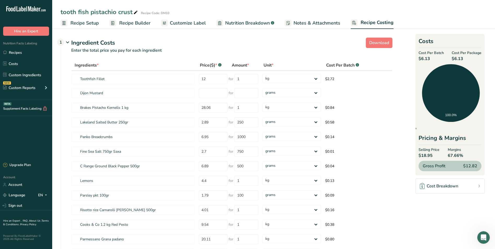
click at [464, 155] on div "Selling Price $18.95 Margins 67.66%" at bounding box center [450, 153] width 63 height 12
click at [465, 155] on div "Selling Price $18.95 Margins 67.66%" at bounding box center [450, 153] width 63 height 12
click at [217, 92] on input "number" at bounding box center [213, 93] width 29 height 10
click at [179, 35] on section "Download Ingredient Costs 1 Enter the total price you pay for each ingredient I…" at bounding box center [273, 186] width 443 height 319
click at [198, 24] on span "Customize Label" at bounding box center [188, 23] width 36 height 7
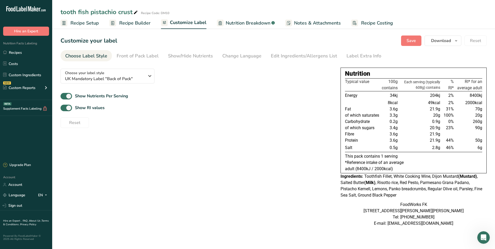
click at [131, 25] on span "Recipe Builder" at bounding box center [134, 23] width 31 height 7
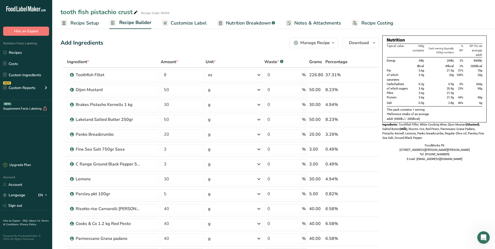
click at [375, 23] on span "Recipe Costing" at bounding box center [378, 23] width 32 height 7
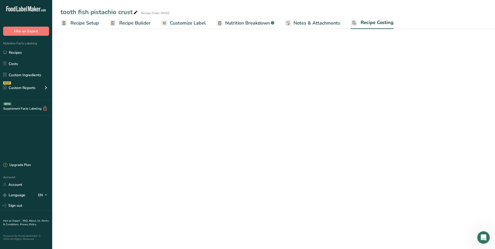
select select "1"
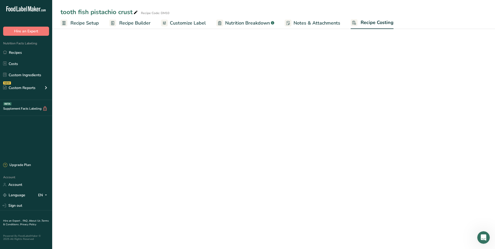
select select "1"
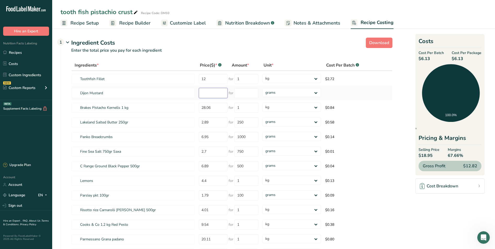
click at [221, 94] on input "number" at bounding box center [213, 93] width 29 height 10
click at [222, 114] on td "28.06" at bounding box center [213, 107] width 32 height 15
click at [220, 111] on input "28.06" at bounding box center [213, 108] width 29 height 10
click at [213, 140] on input "6.95" at bounding box center [213, 137] width 29 height 10
click at [217, 96] on input "number" at bounding box center [213, 93] width 29 height 10
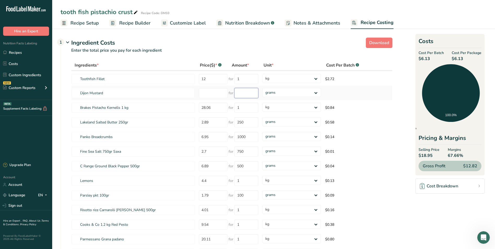
click at [257, 95] on input "number" at bounding box center [246, 93] width 24 height 10
click at [360, 179] on td "$0.13" at bounding box center [354, 180] width 63 height 15
click at [133, 20] on span "Recipe Builder" at bounding box center [134, 23] width 31 height 7
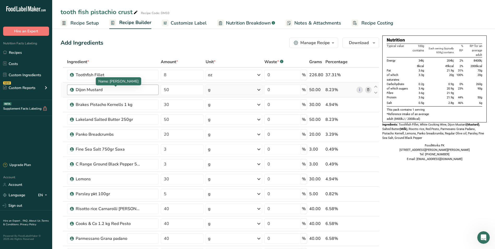
click at [134, 90] on div "Dijon Mustard" at bounding box center [108, 90] width 65 height 6
click at [86, 91] on div "Dijon Mustard" at bounding box center [108, 90] width 65 height 6
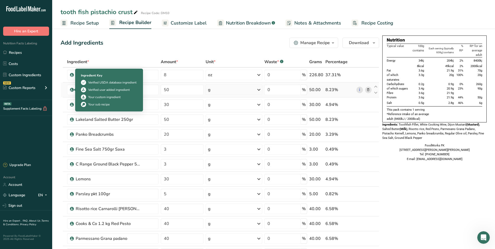
click at [71, 88] on icon at bounding box center [71, 89] width 3 height 5
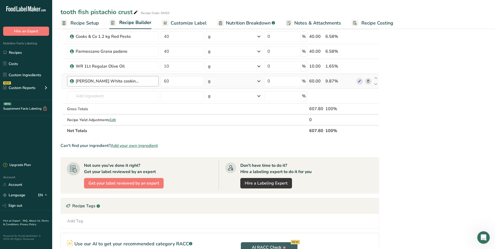
scroll to position [183, 0]
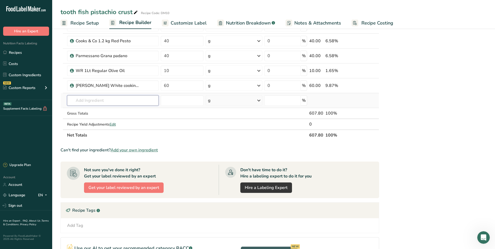
click at [110, 99] on input "text" at bounding box center [113, 100] width 92 height 10
type input "[GEOGRAPHIC_DATA]"
click at [133, 119] on div "165 Shwatrz Dijon Mustard 2.3kg" at bounding box center [108, 119] width 75 height 5
type input "Shwatrz Dijon Mustard 2.3kg"
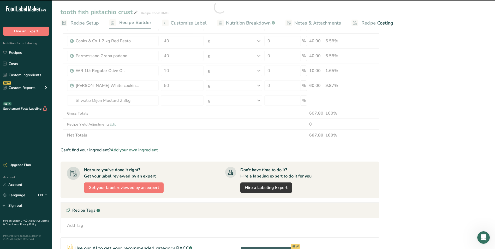
type input "0"
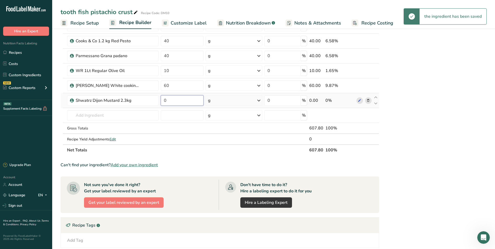
click at [172, 101] on input "0" at bounding box center [182, 100] width 43 height 10
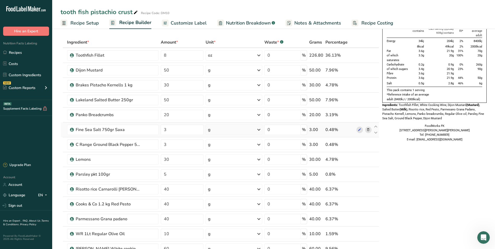
scroll to position [0, 0]
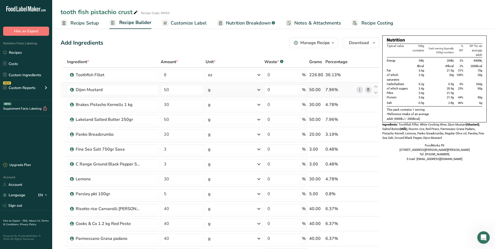
type input "20"
click at [368, 90] on div "Ingredient * Amount * Unit * Waste * .a-a{fill:#347362;}.b-a{fill:#fff;} Grams …" at bounding box center [220, 197] width 319 height 282
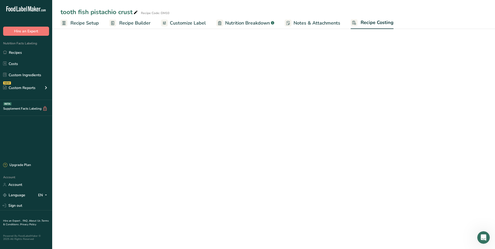
select select "1"
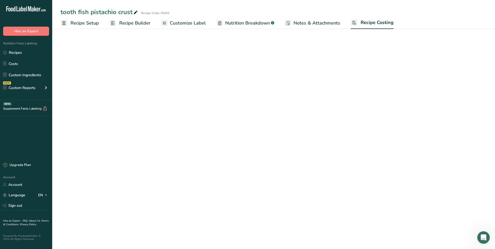
select select "1"
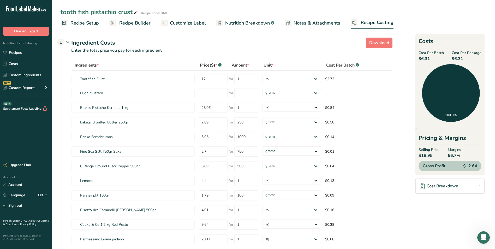
click at [138, 19] on link "Recipe Builder" at bounding box center [129, 23] width 41 height 12
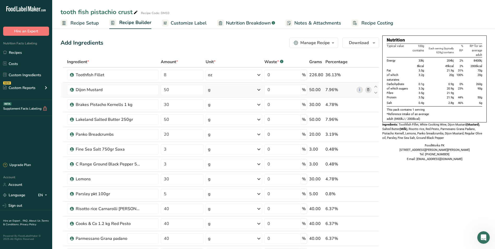
click at [370, 91] on icon at bounding box center [368, 89] width 4 height 5
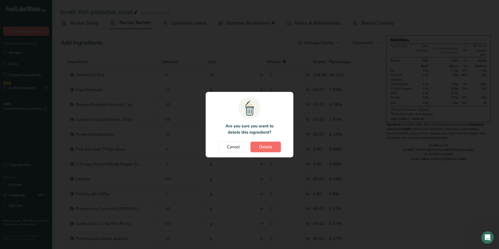
click at [269, 147] on span "Delete" at bounding box center [265, 147] width 13 height 6
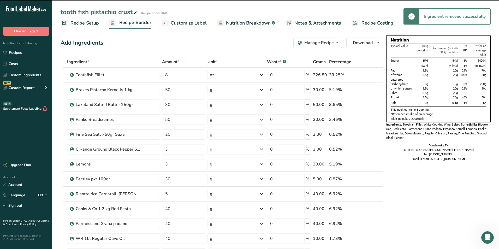
type input "30"
type input "50"
type input "20"
type input "3"
type input "30"
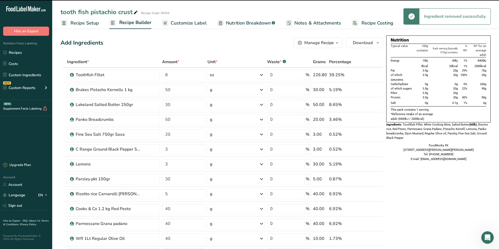
type input "5"
type input "40"
type input "10"
type input "60"
type input "20"
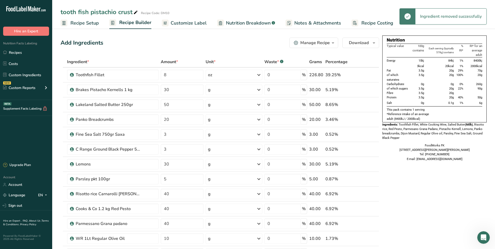
click at [381, 23] on span "Recipe Costing" at bounding box center [378, 23] width 32 height 7
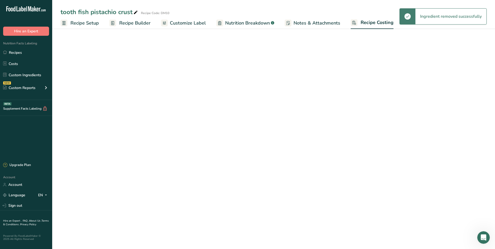
select select "1"
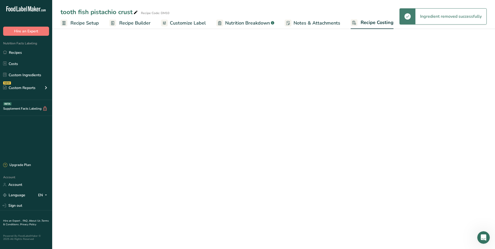
select select "1"
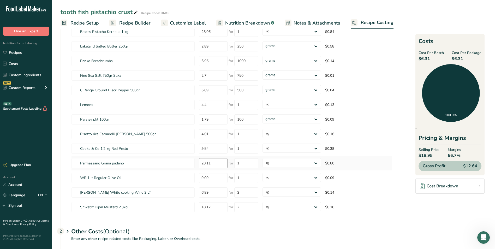
scroll to position [97, 0]
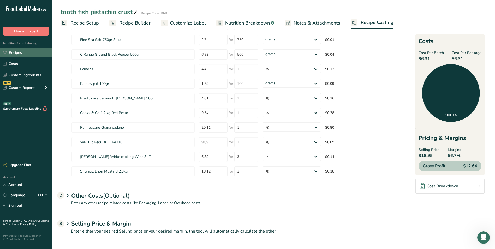
click at [6, 51] on icon at bounding box center [5, 52] width 4 height 4
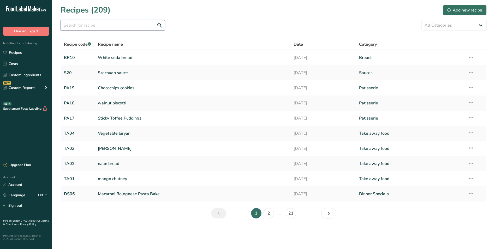
click at [85, 26] on input "text" at bounding box center [113, 25] width 104 height 10
click at [328, 211] on icon "Next page" at bounding box center [329, 213] width 6 height 9
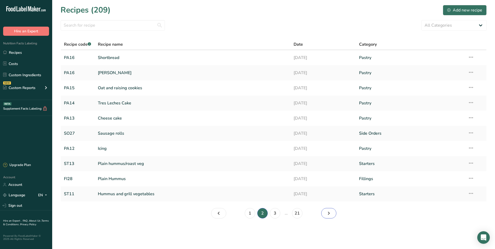
click at [328, 211] on icon "Page 3." at bounding box center [329, 213] width 6 height 9
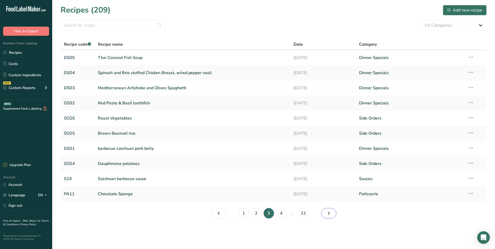
click at [328, 211] on icon "Page 4." at bounding box center [329, 213] width 6 height 9
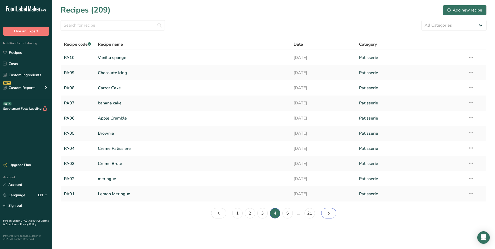
click at [328, 211] on icon "Page 5." at bounding box center [329, 213] width 6 height 9
click at [328, 211] on icon "Page 6." at bounding box center [329, 213] width 6 height 9
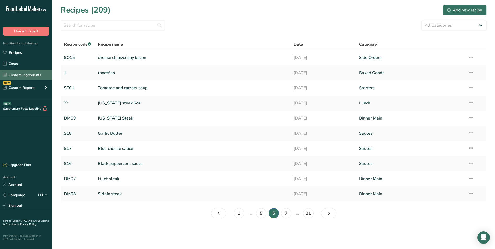
click at [42, 75] on link "Custom Ingredients" at bounding box center [26, 75] width 52 height 10
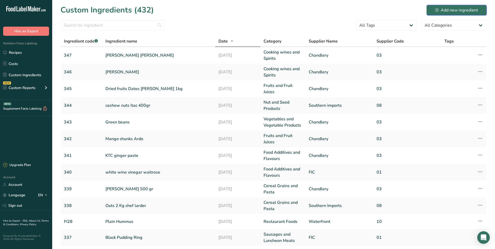
click at [461, 10] on div "Add new ingredient" at bounding box center [456, 10] width 43 height 6
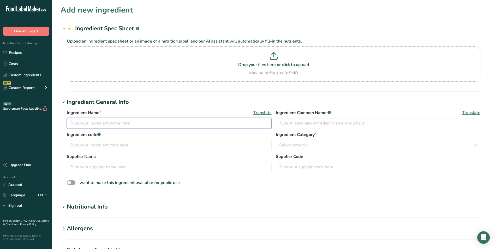
drag, startPoint x: 211, startPoint y: 125, endPoint x: 214, endPoint y: 125, distance: 3.4
click at [211, 125] on input "text" at bounding box center [169, 123] width 205 height 10
type input "348"
type input "Panko breadcrumbs"
click at [179, 143] on input "text" at bounding box center [169, 145] width 205 height 10
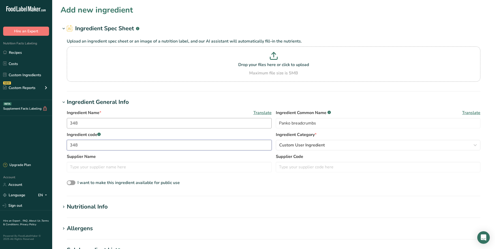
type input "348"
drag, startPoint x: 108, startPoint y: 122, endPoint x: 0, endPoint y: 122, distance: 108.3
click at [3, 122] on div ".a-20{fill:#fff;} Hire an Expert Nutrition Facts Labeling Recipes Costs Custom …" at bounding box center [247, 205] width 495 height 411
type input "~"
type input "Panko Breadcrumbs"
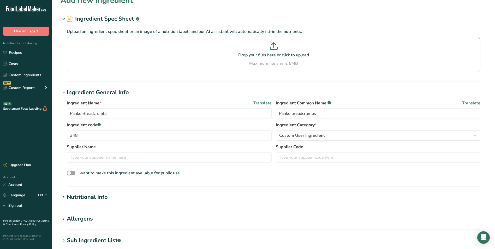
scroll to position [10, 0]
click at [477, 134] on icon "button" at bounding box center [475, 134] width 6 height 9
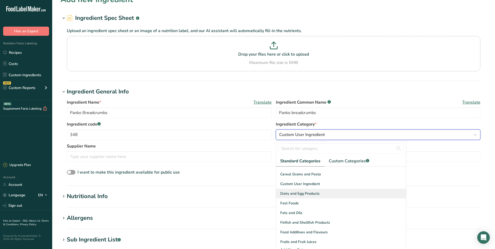
scroll to position [52, 0]
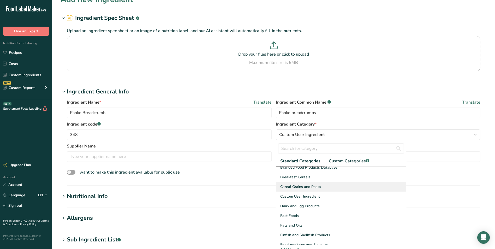
click at [315, 185] on span "Cereal Grains and Pasta" at bounding box center [300, 186] width 41 height 5
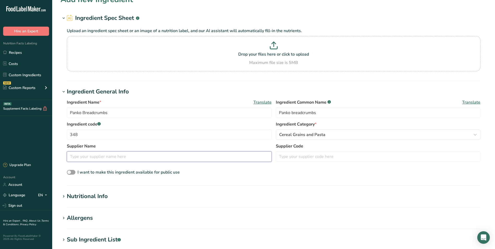
click at [208, 158] on input "text" at bounding box center [169, 156] width 205 height 10
type input "Chandlery"
type input "03"
click at [91, 196] on div "Nutritional Info" at bounding box center [87, 196] width 41 height 9
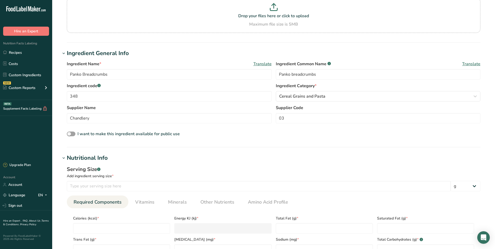
scroll to position [89, 0]
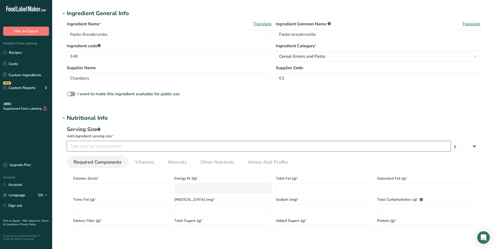
click at [135, 145] on input "number" at bounding box center [259, 146] width 384 height 10
type input "1"
click at [152, 189] on input "number" at bounding box center [121, 188] width 97 height 10
type input "1"
type KJ "4.2"
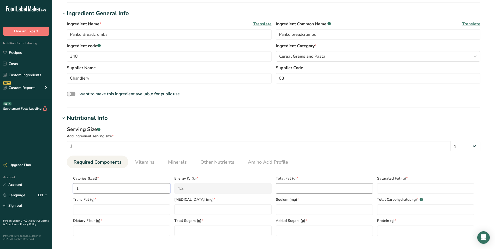
type input "1"
click at [301, 189] on Fat "number" at bounding box center [324, 188] width 97 height 10
type Fat "1"
click at [400, 191] on Fat "number" at bounding box center [425, 188] width 97 height 10
type Fat "1"
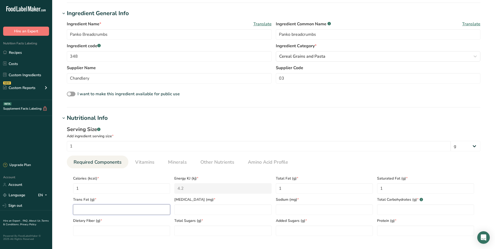
click at [109, 208] on Fat "number" at bounding box center [121, 209] width 97 height 10
type Fat "1"
click at [196, 210] on input "number" at bounding box center [222, 209] width 97 height 10
type input "1"
drag, startPoint x: 286, startPoint y: 211, endPoint x: 292, endPoint y: 212, distance: 5.9
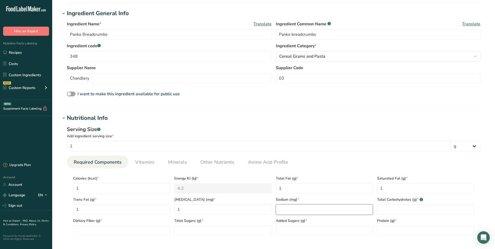
click at [287, 212] on input "number" at bounding box center [324, 209] width 97 height 10
type input "1"
click at [383, 207] on Carbohydrates "number" at bounding box center [425, 209] width 97 height 10
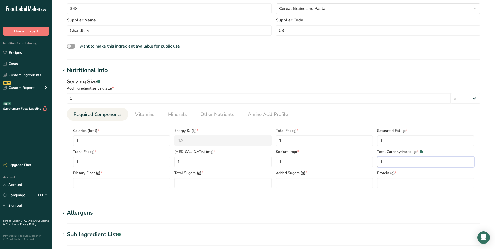
scroll to position [141, 0]
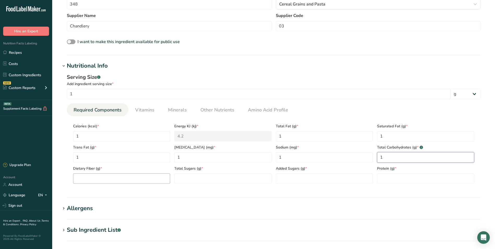
type Carbohydrates "1"
click at [132, 179] on Fiber "number" at bounding box center [121, 178] width 97 height 10
type Fiber "1"
drag, startPoint x: 194, startPoint y: 182, endPoint x: 209, endPoint y: 185, distance: 15.6
click at [195, 182] on Sugars "number" at bounding box center [222, 178] width 97 height 10
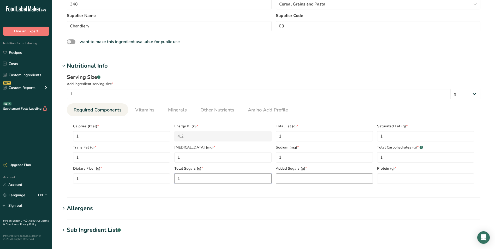
type Sugars "1"
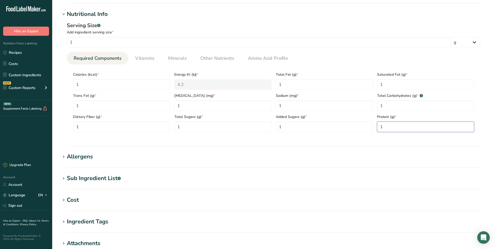
scroll to position [193, 0]
type input "1"
click at [72, 196] on div "Cost" at bounding box center [73, 199] width 12 height 9
click at [109, 220] on input "Price($) .a-a{fill:#347362;}.b-a{fill:#fff;}" at bounding box center [96, 220] width 59 height 10
type input "6.95"
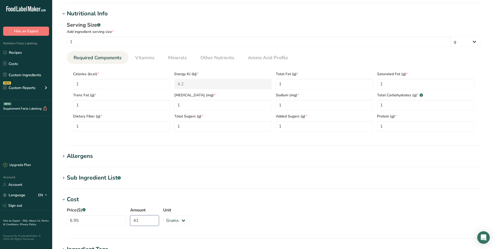
type input "4"
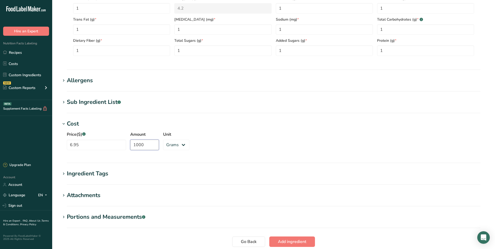
scroll to position [271, 0]
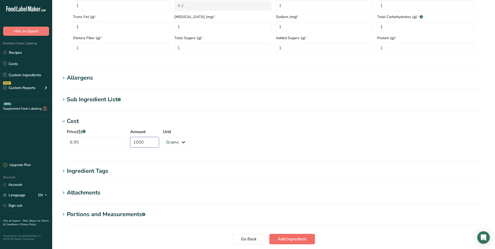
type input "1000"
click at [303, 238] on span "Add ingredient" at bounding box center [292, 239] width 28 height 6
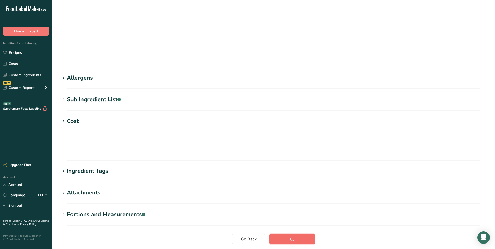
scroll to position [27, 0]
